Goal: Task Accomplishment & Management: Manage account settings

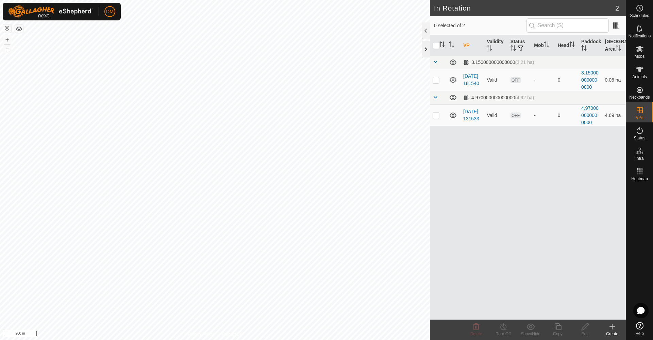
click at [422, 46] on div at bounding box center [426, 49] width 8 height 16
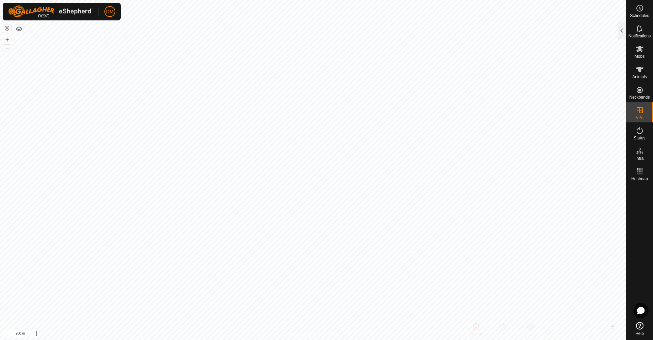
click at [8, 29] on button "button" at bounding box center [7, 28] width 8 height 8
click at [8, 30] on button "button" at bounding box center [7, 28] width 8 height 8
click at [17, 29] on button "button" at bounding box center [19, 29] width 8 height 8
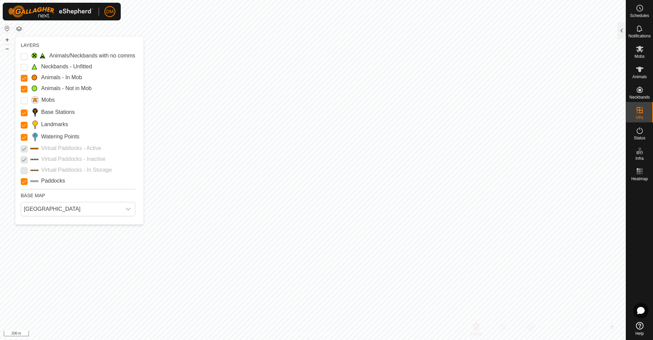
click at [50, 39] on div "LAYERS Animals/Neckbands with no comms Neckbands - Unfitted Animals - In Mob An…" at bounding box center [79, 130] width 128 height 188
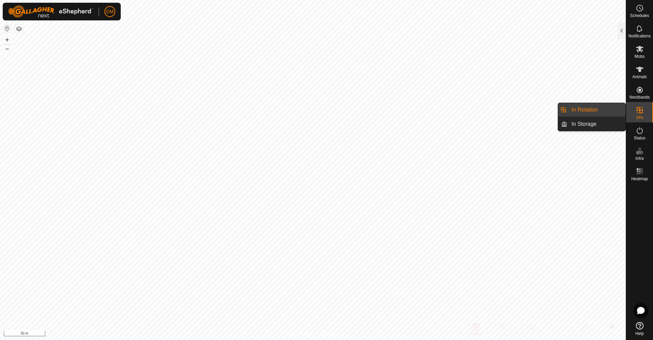
click at [590, 112] on link "In Rotation" at bounding box center [596, 110] width 58 height 14
click at [621, 27] on div at bounding box center [622, 30] width 8 height 16
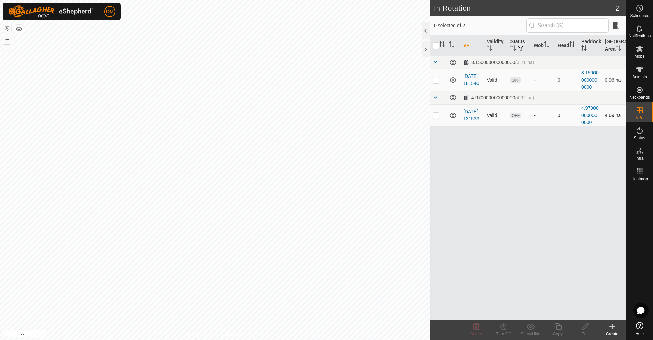
click at [468, 116] on link "[DATE] 131533" at bounding box center [471, 115] width 16 height 13
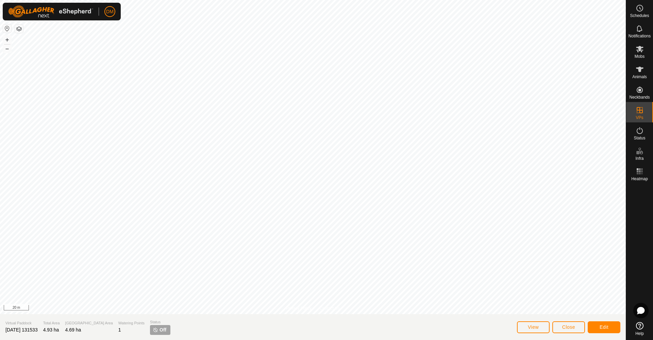
click at [597, 325] on button "Edit" at bounding box center [604, 327] width 33 height 12
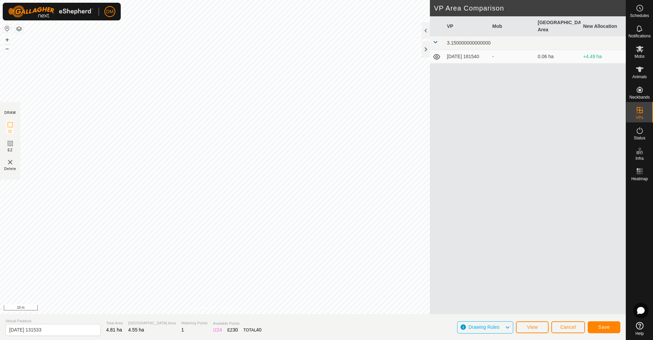
click at [509, 328] on icon at bounding box center [507, 327] width 5 height 9
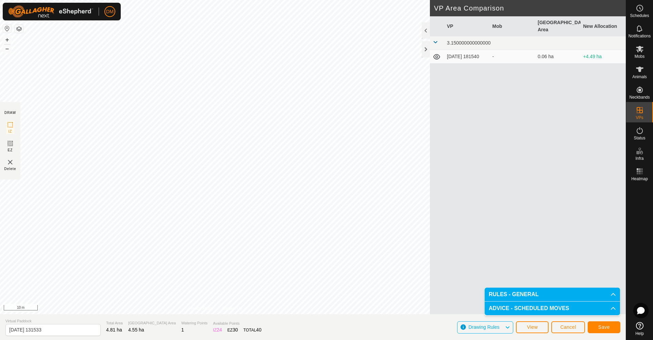
click at [446, 297] on div "VP Mob Grazing Area New Allocation 3.150000000000000 [DATE] 181540 - 0.06 ha +4…" at bounding box center [528, 173] width 196 height 314
click at [448, 321] on section "Virtual Paddock [DATE] 131533 Total Area 4.81 ha Grazing Area 4.55 ha Watering …" at bounding box center [313, 327] width 626 height 26
click at [507, 325] on icon at bounding box center [507, 327] width 5 height 9
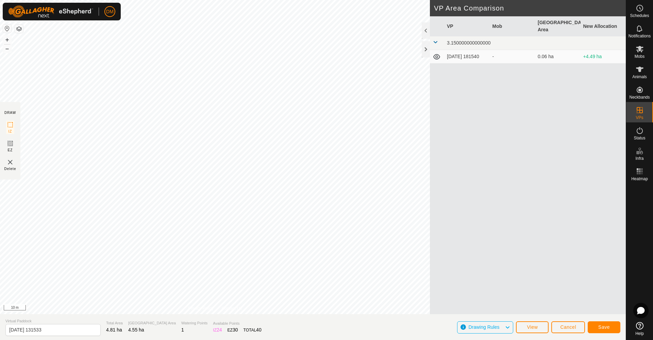
drag, startPoint x: 615, startPoint y: 335, endPoint x: 612, endPoint y: 329, distance: 7.3
click at [615, 335] on section "Virtual Paddock [DATE] 131533 Total Area 4.81 ha Grazing Area 4.55 ha Watering …" at bounding box center [313, 327] width 626 height 26
click at [610, 326] on button "Save" at bounding box center [604, 327] width 33 height 12
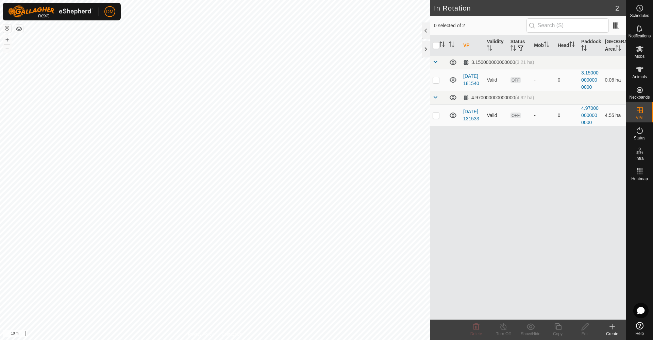
click at [437, 117] on p-checkbox at bounding box center [436, 115] width 7 height 5
click at [438, 115] on p-checkbox at bounding box center [436, 115] width 7 height 5
checkbox input "false"
click at [426, 48] on div at bounding box center [426, 49] width 8 height 16
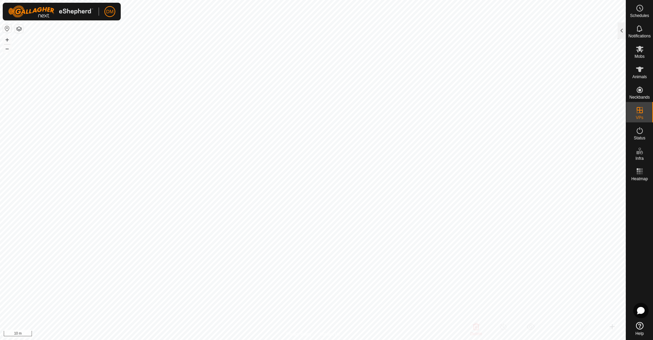
click at [21, 27] on button "button" at bounding box center [19, 29] width 8 height 8
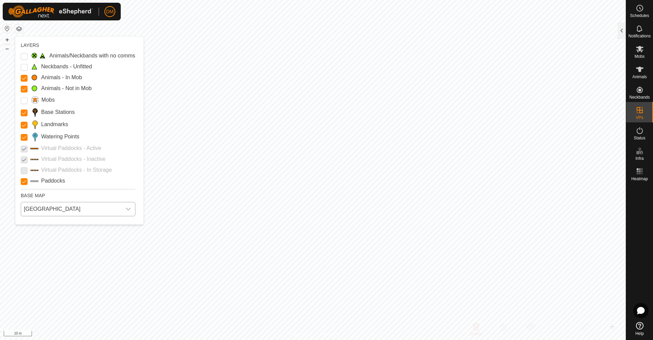
click at [128, 209] on icon "dropdown trigger" at bounding box center [128, 208] width 5 height 5
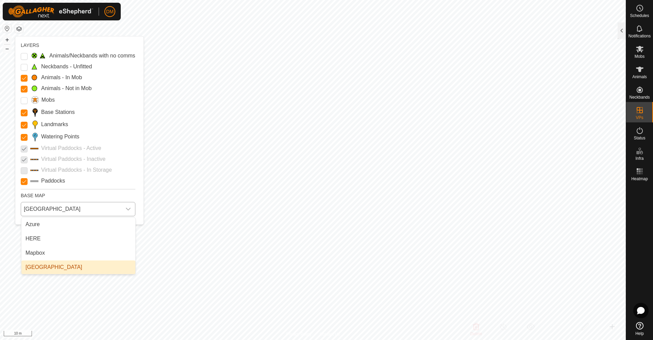
click at [40, 266] on li "[GEOGRAPHIC_DATA]" at bounding box center [78, 268] width 114 height 14
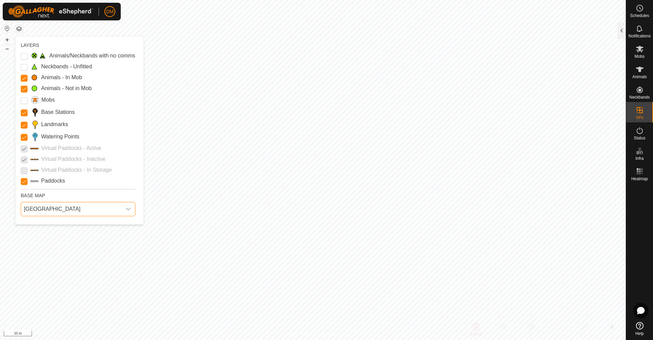
click at [131, 208] on div "dropdown trigger" at bounding box center [128, 209] width 14 height 14
click at [44, 225] on li "Azure" at bounding box center [78, 225] width 114 height 14
click at [131, 207] on div "dropdown trigger" at bounding box center [128, 209] width 14 height 14
click at [84, 240] on li "HERE" at bounding box center [78, 239] width 114 height 14
click at [123, 206] on div "dropdown trigger" at bounding box center [128, 209] width 14 height 14
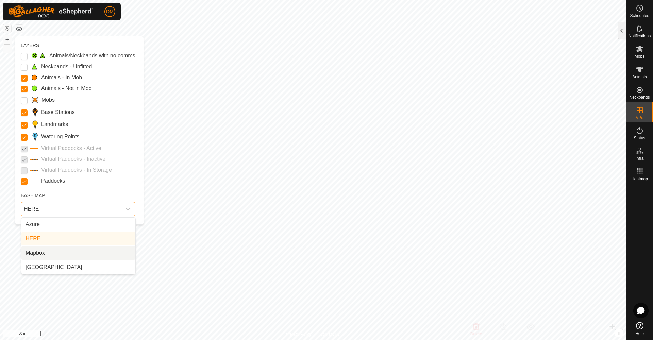
click at [93, 251] on li "Mapbox" at bounding box center [78, 253] width 114 height 14
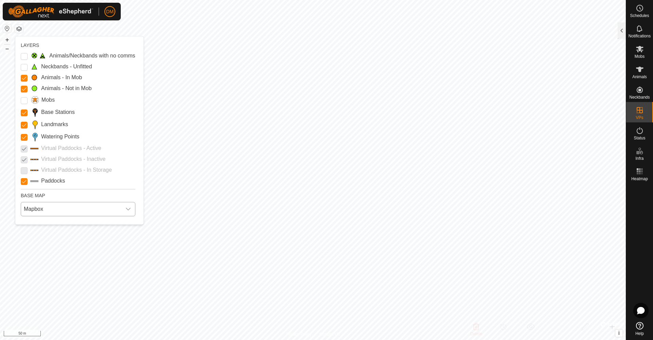
click at [133, 210] on div "dropdown trigger" at bounding box center [128, 209] width 14 height 14
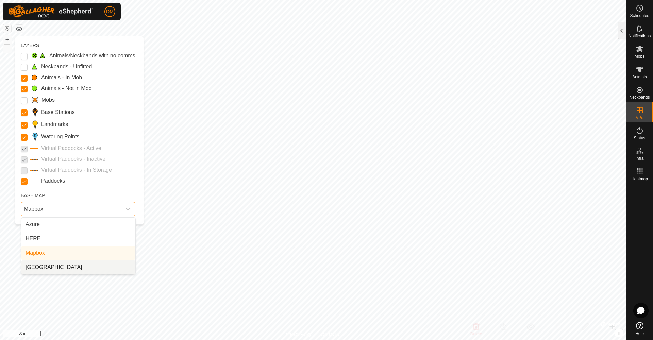
click at [54, 268] on li "[GEOGRAPHIC_DATA]" at bounding box center [78, 268] width 114 height 14
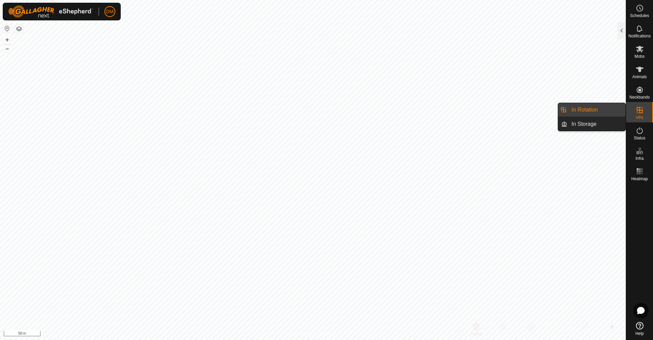
click at [591, 110] on link "In Rotation" at bounding box center [596, 110] width 58 height 14
click at [624, 31] on div at bounding box center [622, 30] width 8 height 16
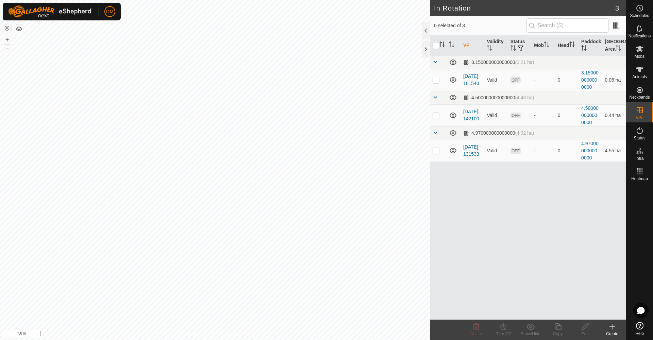
click at [612, 327] on icon at bounding box center [612, 327] width 5 height 0
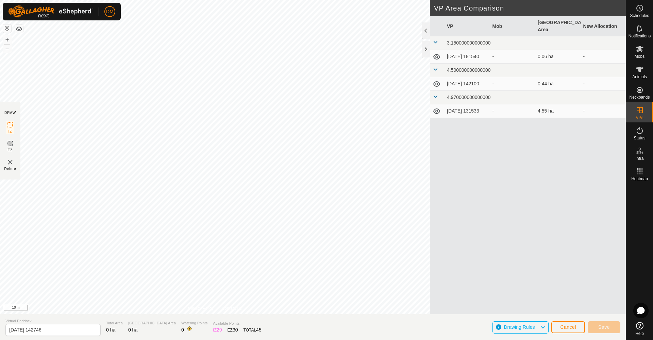
click at [563, 327] on span "Cancel" at bounding box center [568, 327] width 16 height 5
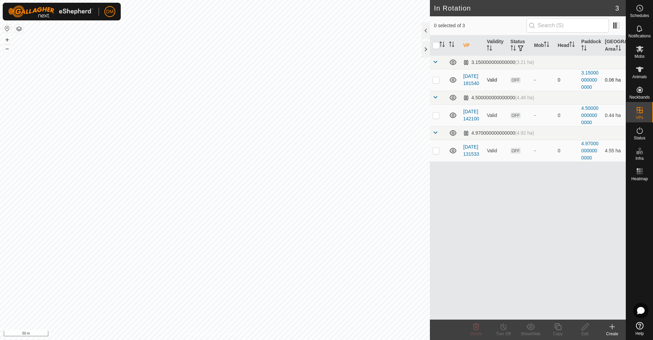
click at [436, 80] on p-checkbox at bounding box center [436, 79] width 7 height 5
checkbox input "true"
click at [583, 328] on icon at bounding box center [585, 327] width 7 height 7
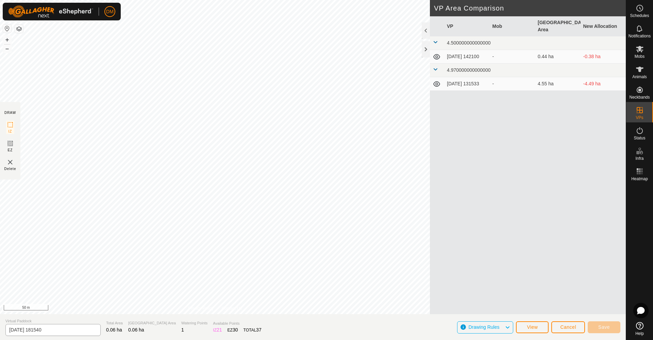
type input "Paddock 1"
click at [568, 327] on span "Cancel" at bounding box center [568, 327] width 16 height 5
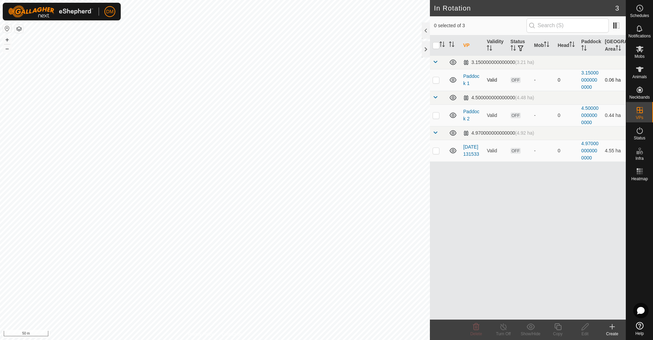
click at [436, 81] on p-checkbox at bounding box center [436, 79] width 7 height 5
checkbox input "true"
click at [437, 117] on p-checkbox at bounding box center [436, 115] width 7 height 5
click at [437, 112] on td at bounding box center [438, 115] width 16 height 22
click at [433, 117] on p-checkbox at bounding box center [436, 115] width 7 height 5
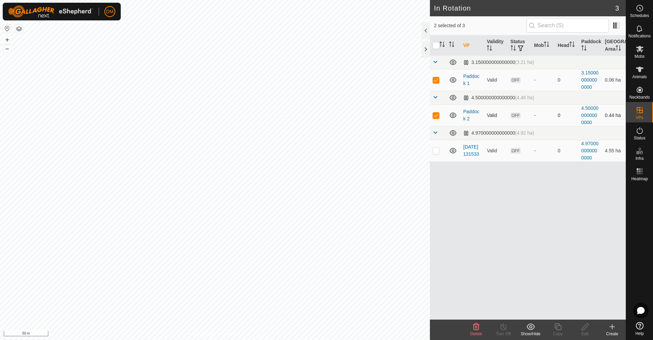
checkbox input "true"
click at [436, 153] on p-checkbox at bounding box center [436, 150] width 7 height 5
checkbox input "true"
click at [475, 330] on icon at bounding box center [476, 327] width 6 height 7
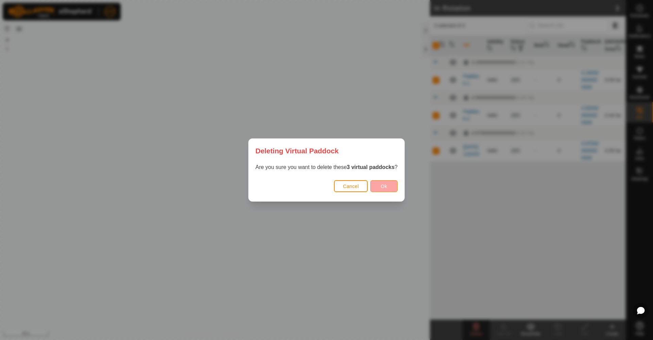
click at [388, 190] on button "Ok" at bounding box center [383, 186] width 27 height 12
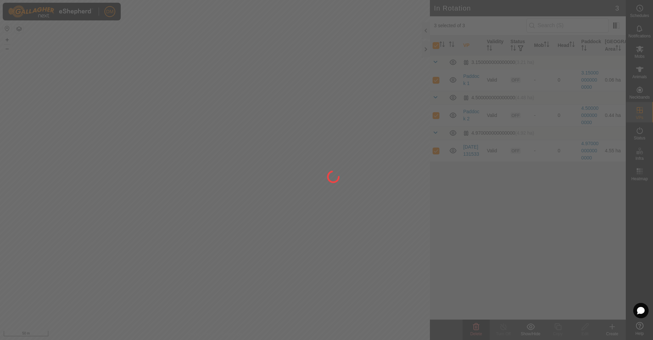
checkbox input "false"
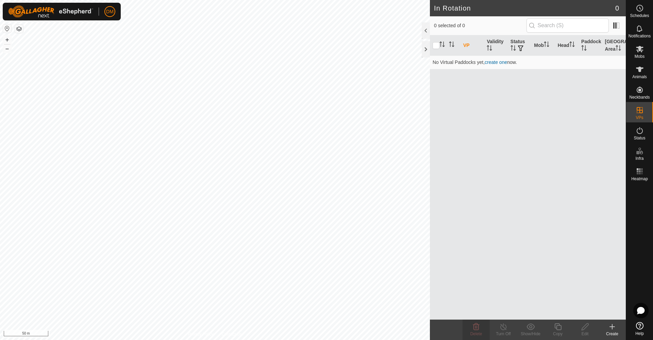
click at [613, 325] on icon at bounding box center [612, 327] width 8 height 8
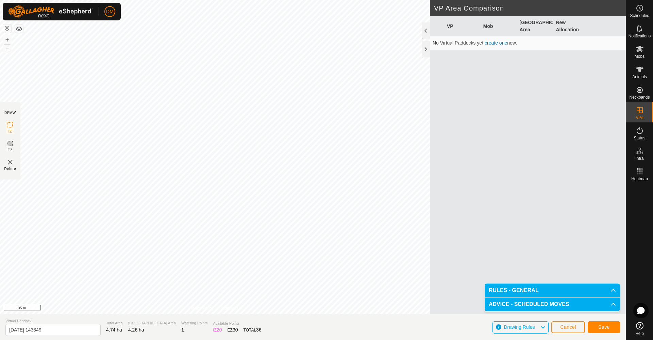
click at [606, 327] on span "Save" at bounding box center [604, 327] width 12 height 5
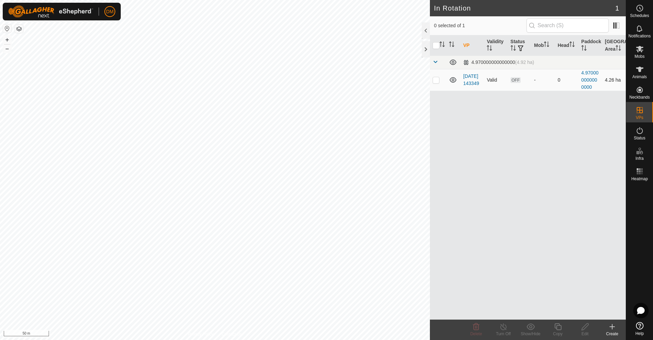
click at [437, 82] on p-checkbox at bounding box center [436, 79] width 7 height 5
checkbox input "true"
click at [587, 327] on icon at bounding box center [585, 327] width 9 height 8
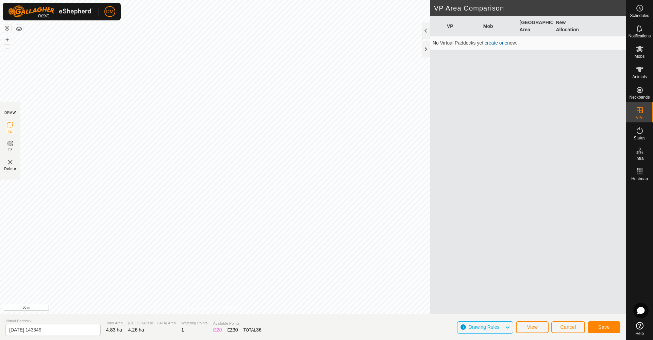
click at [606, 328] on span "Save" at bounding box center [604, 327] width 12 height 5
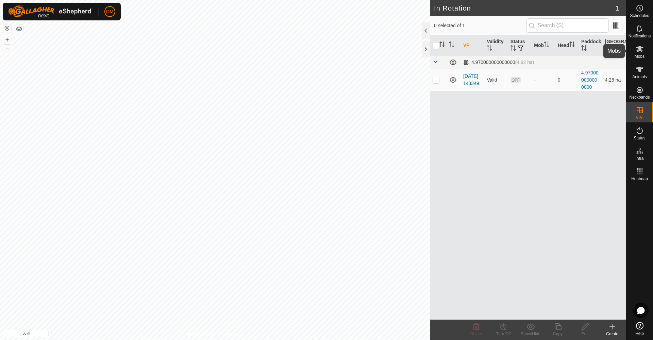
click at [639, 50] on icon at bounding box center [639, 49] width 7 height 6
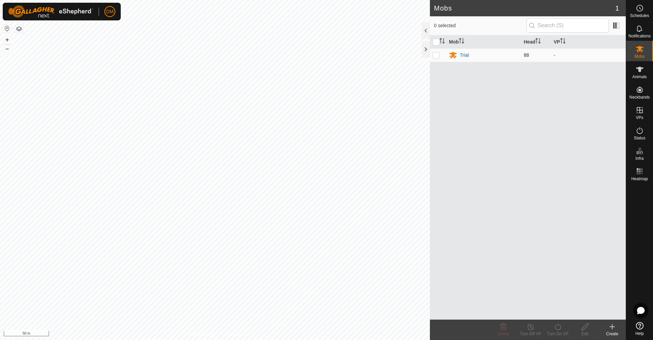
click at [434, 55] on p-checkbox at bounding box center [436, 54] width 7 height 5
checkbox input "true"
click at [558, 326] on icon at bounding box center [558, 327] width 9 height 8
click at [555, 313] on link "Now" at bounding box center [578, 312] width 67 height 14
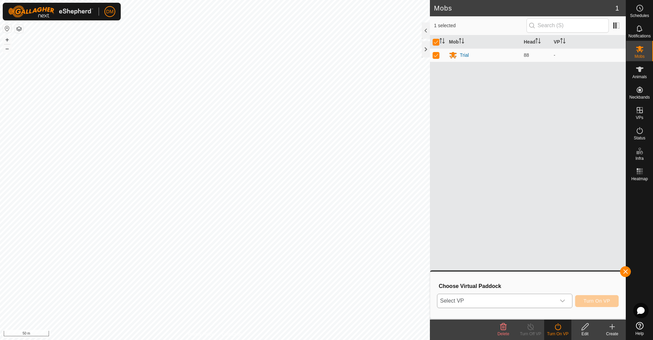
click at [564, 300] on icon "dropdown trigger" at bounding box center [562, 300] width 5 height 5
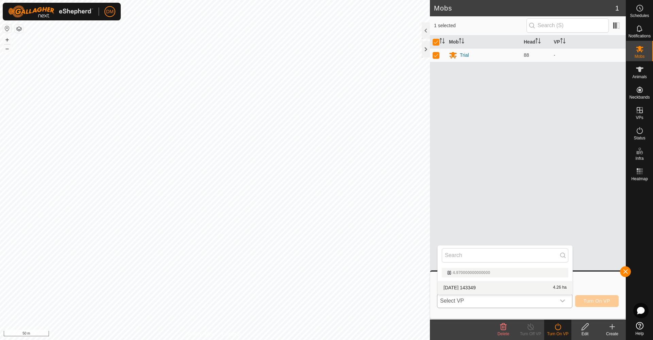
click at [479, 288] on li "[DATE] 143349 4.26 ha" at bounding box center [505, 288] width 135 height 14
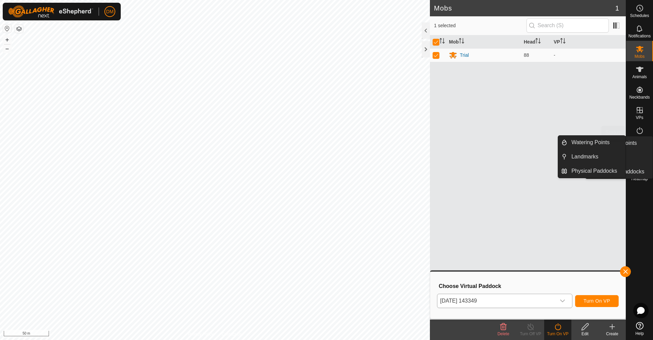
click at [634, 132] on es-activation-svg-icon at bounding box center [640, 130] width 12 height 11
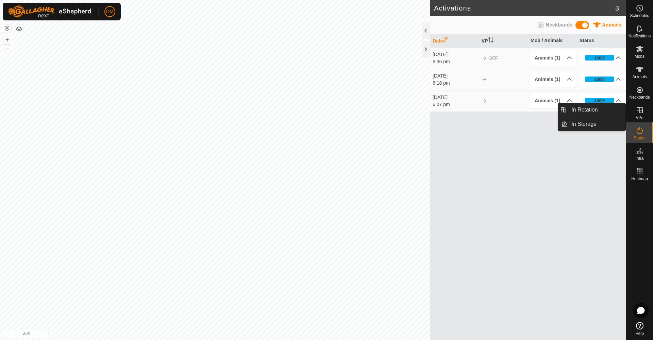
click at [641, 113] on icon at bounding box center [640, 110] width 6 height 6
click at [592, 109] on link "In Rotation" at bounding box center [596, 110] width 58 height 14
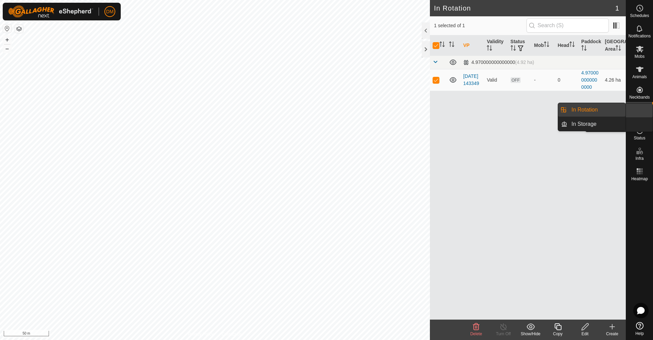
drag, startPoint x: 648, startPoint y: 121, endPoint x: 643, endPoint y: 114, distance: 9.1
click at [581, 110] on link "In Rotation" at bounding box center [596, 110] width 58 height 14
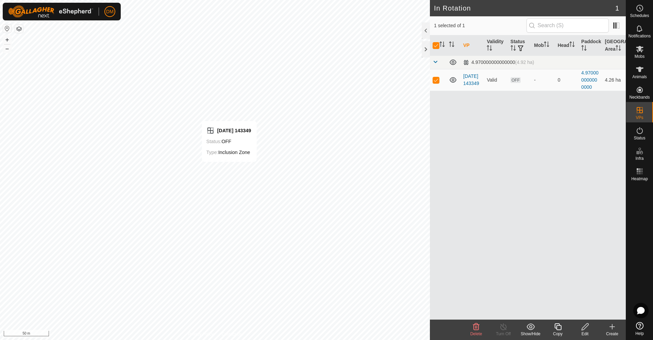
checkbox input "false"
checkbox input "true"
click at [560, 327] on icon at bounding box center [558, 327] width 9 height 8
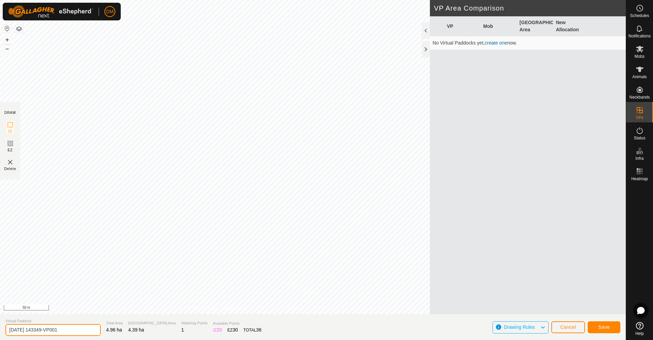
click at [52, 331] on input "[DATE] 143349-VP001" at bounding box center [52, 330] width 95 height 12
drag, startPoint x: 68, startPoint y: 330, endPoint x: -16, endPoint y: 329, distance: 83.7
click at [0, 329] on html "DM Schedules Notifications Mobs Animals Neckbands VPs Status Infra Heatmap Help…" at bounding box center [326, 170] width 653 height 340
type input "Day 2"
click at [609, 330] on button "Save" at bounding box center [604, 327] width 33 height 12
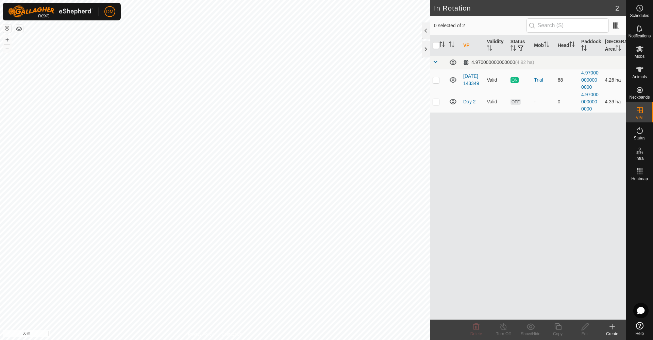
click at [433, 80] on p-checkbox at bounding box center [436, 79] width 7 height 5
checkbox input "true"
click at [641, 72] on icon at bounding box center [640, 69] width 8 height 8
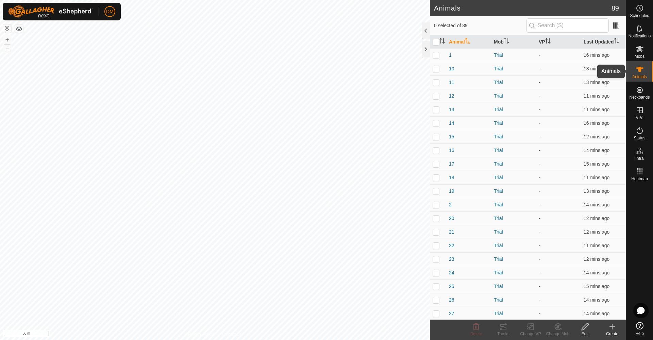
click at [640, 72] on icon at bounding box center [640, 69] width 8 height 8
click at [617, 26] on span at bounding box center [616, 25] width 11 height 11
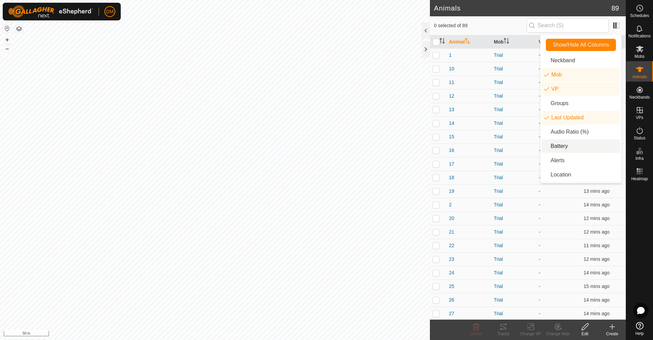
click at [557, 148] on li "Battery" at bounding box center [581, 146] width 78 height 14
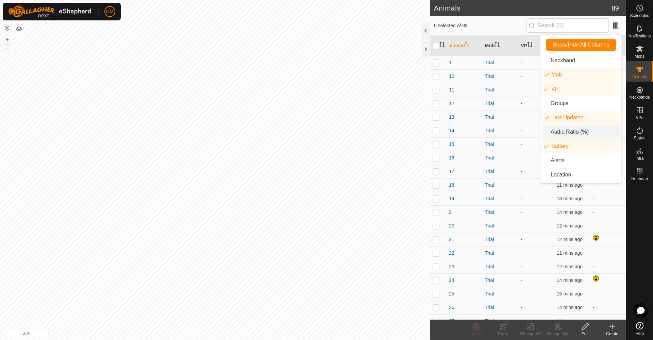
click at [560, 133] on li "Audio Ratio (%)" at bounding box center [581, 132] width 78 height 14
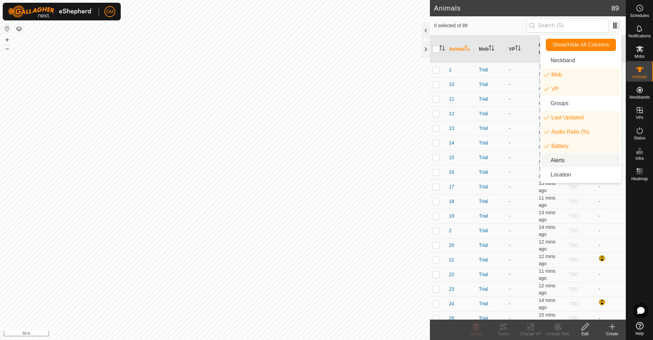
click at [560, 161] on li "Alerts" at bounding box center [581, 161] width 78 height 14
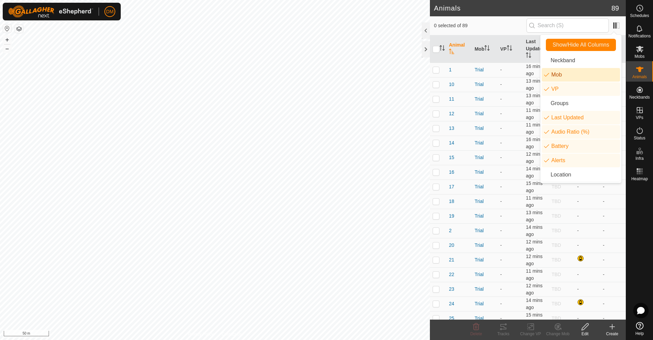
click at [525, 19] on div "0 selected of 89" at bounding box center [528, 25] width 188 height 14
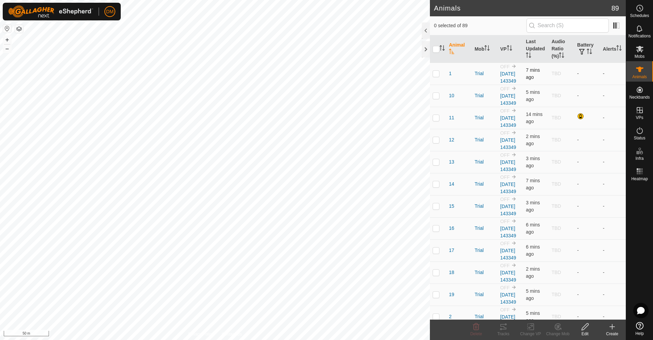
click at [515, 66] on img at bounding box center [513, 66] width 5 height 5
click at [642, 88] on icon at bounding box center [640, 90] width 6 height 6
click at [599, 87] on link "Unfitted Neckbands" at bounding box center [591, 88] width 67 height 14
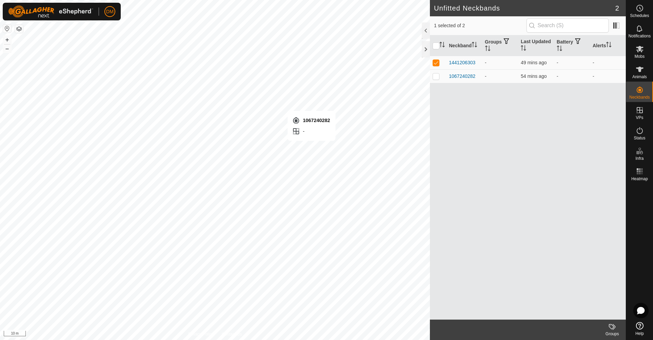
checkbox input "false"
click at [435, 77] on p-checkbox at bounding box center [436, 75] width 7 height 5
checkbox input "false"
